Goal: Task Accomplishment & Management: Use online tool/utility

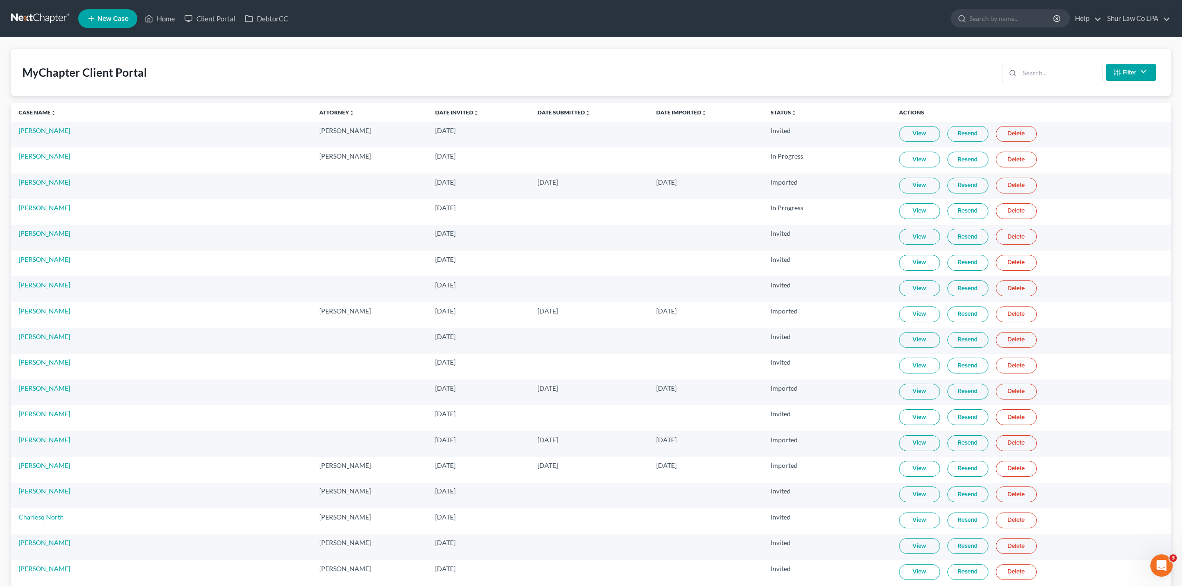
click at [26, 16] on link at bounding box center [41, 18] width 60 height 17
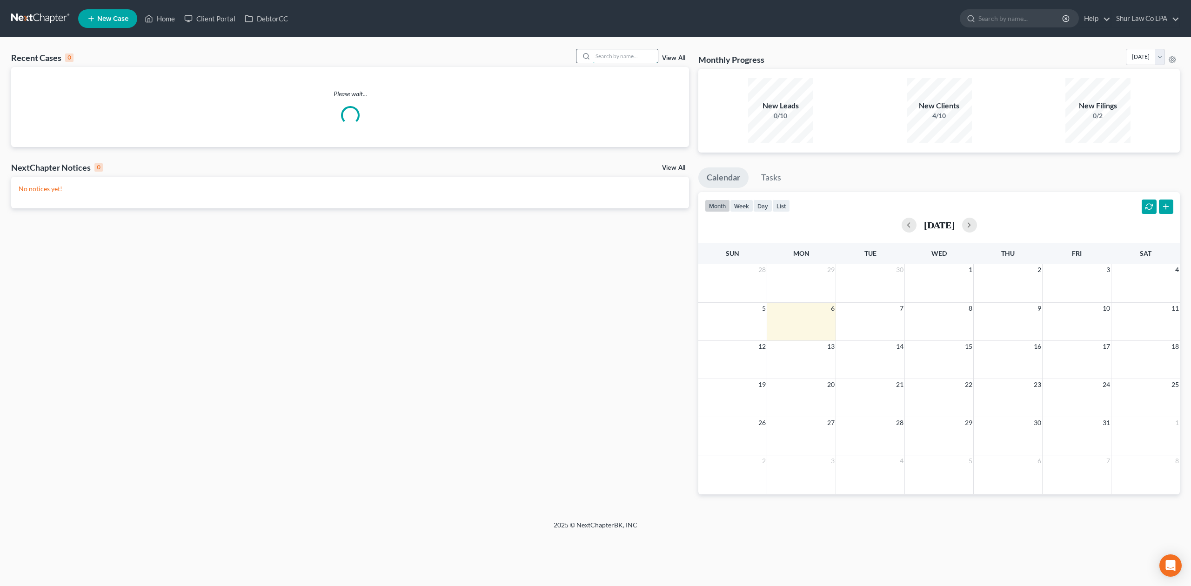
click at [611, 54] on input "search" at bounding box center [625, 55] width 65 height 13
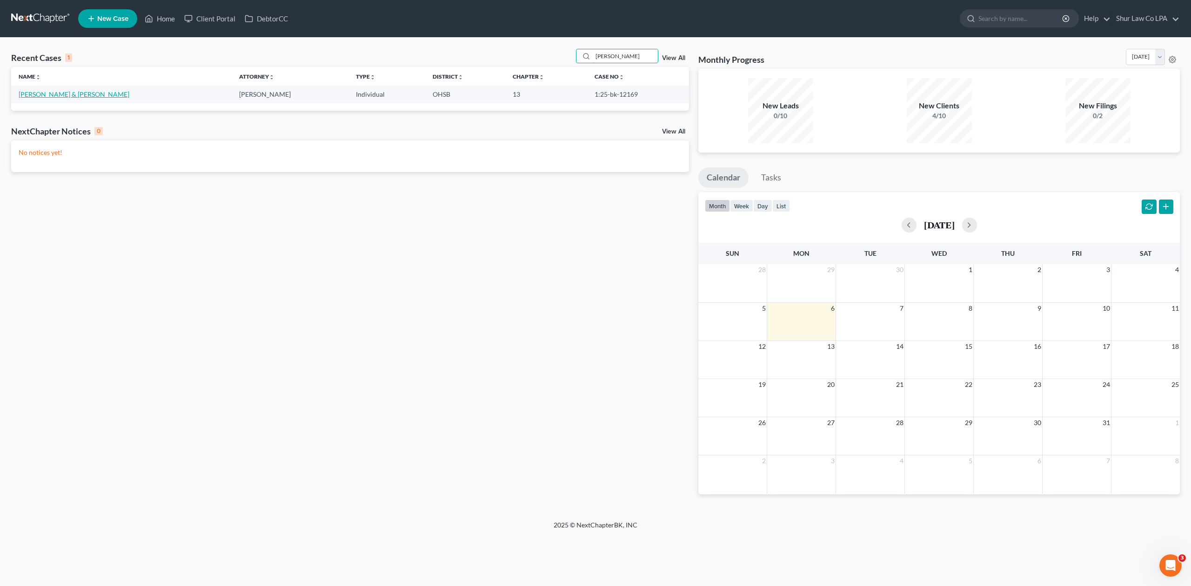
type input "saunders"
click at [60, 97] on link "Saunders, David & Lora" at bounding box center [74, 94] width 111 height 8
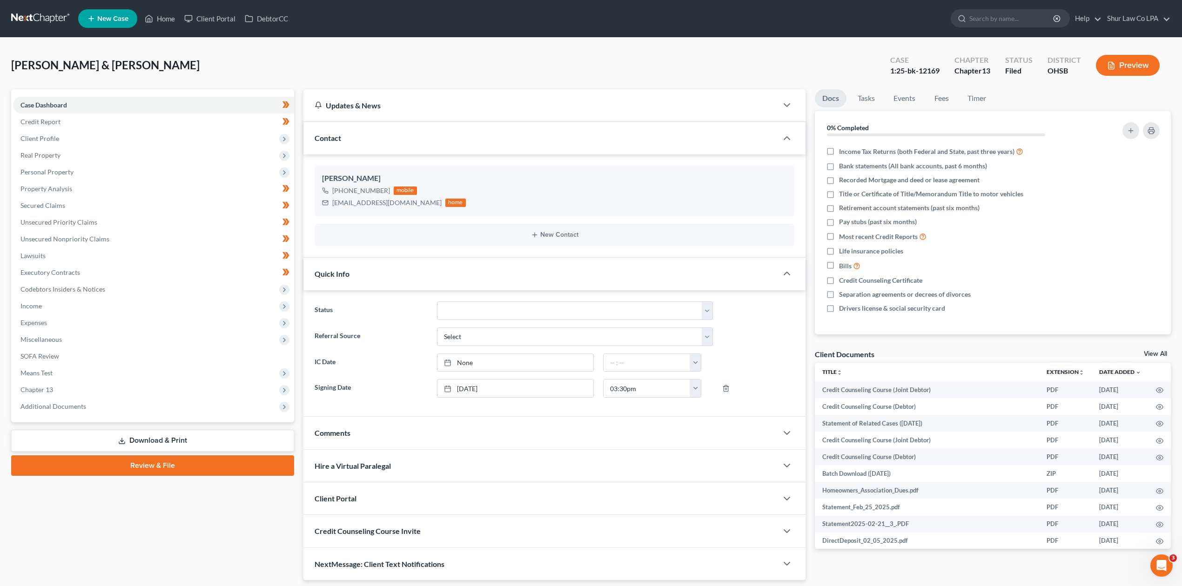
click at [187, 436] on link "Download & Print" at bounding box center [152, 441] width 283 height 22
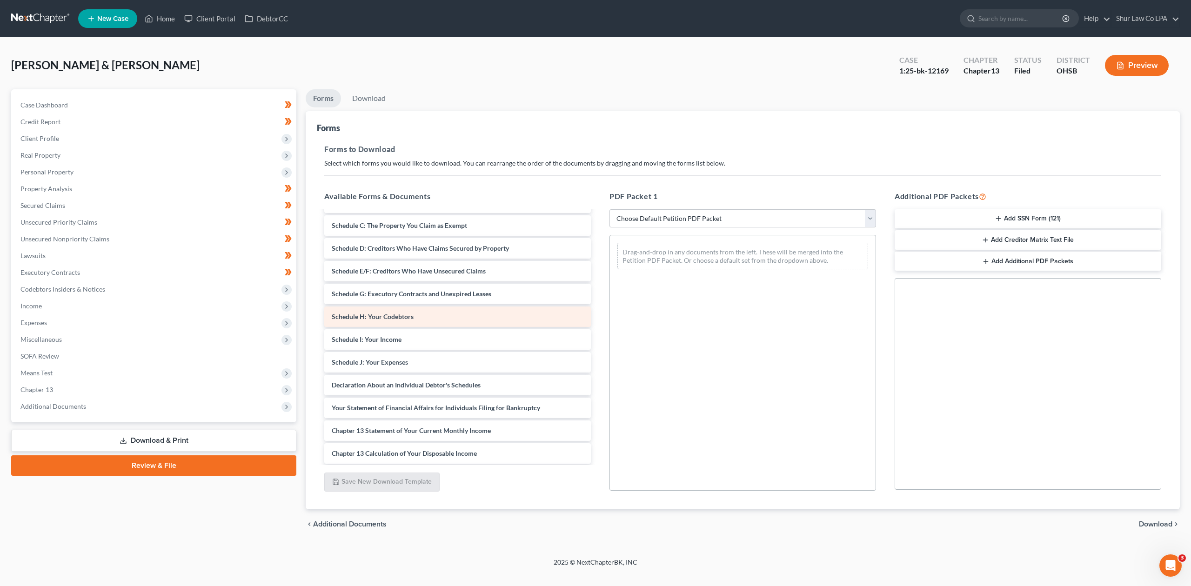
scroll to position [1639, 0]
